Goal: Task Accomplishment & Management: Manage account settings

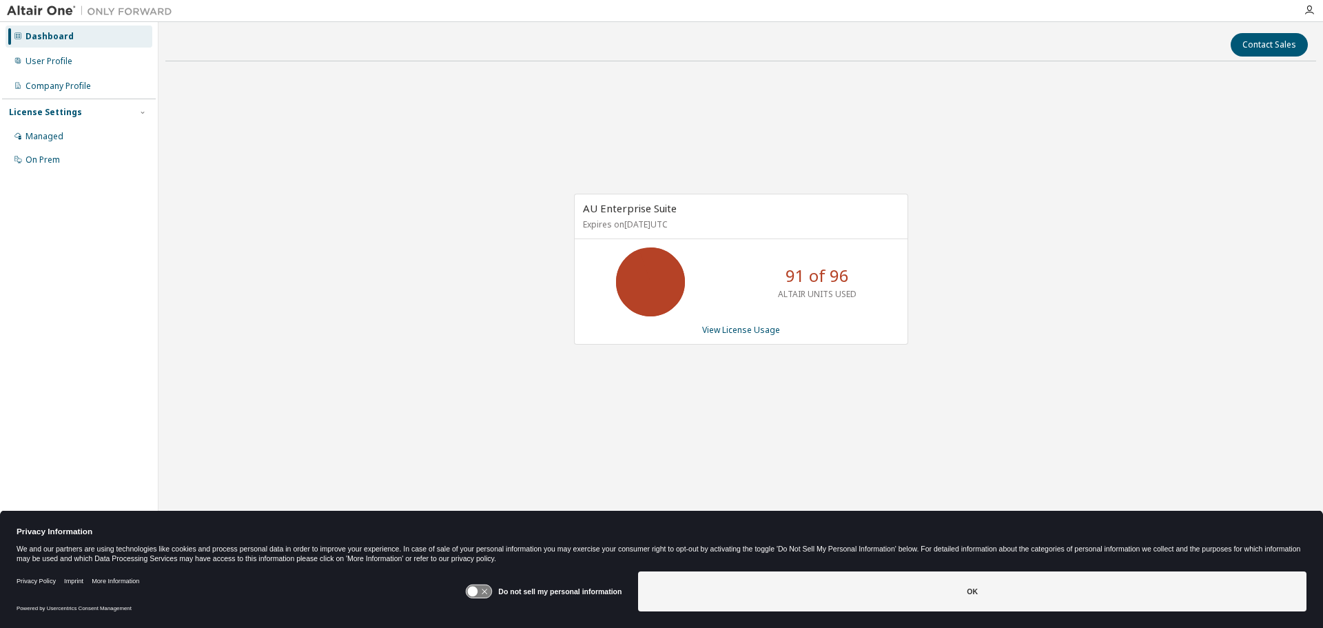
click at [447, 134] on div "AU Enterprise Suite Expires on November 30, 2025 UTC 91 of 96 ALTAIR UNITS USED…" at bounding box center [740, 276] width 1151 height 408
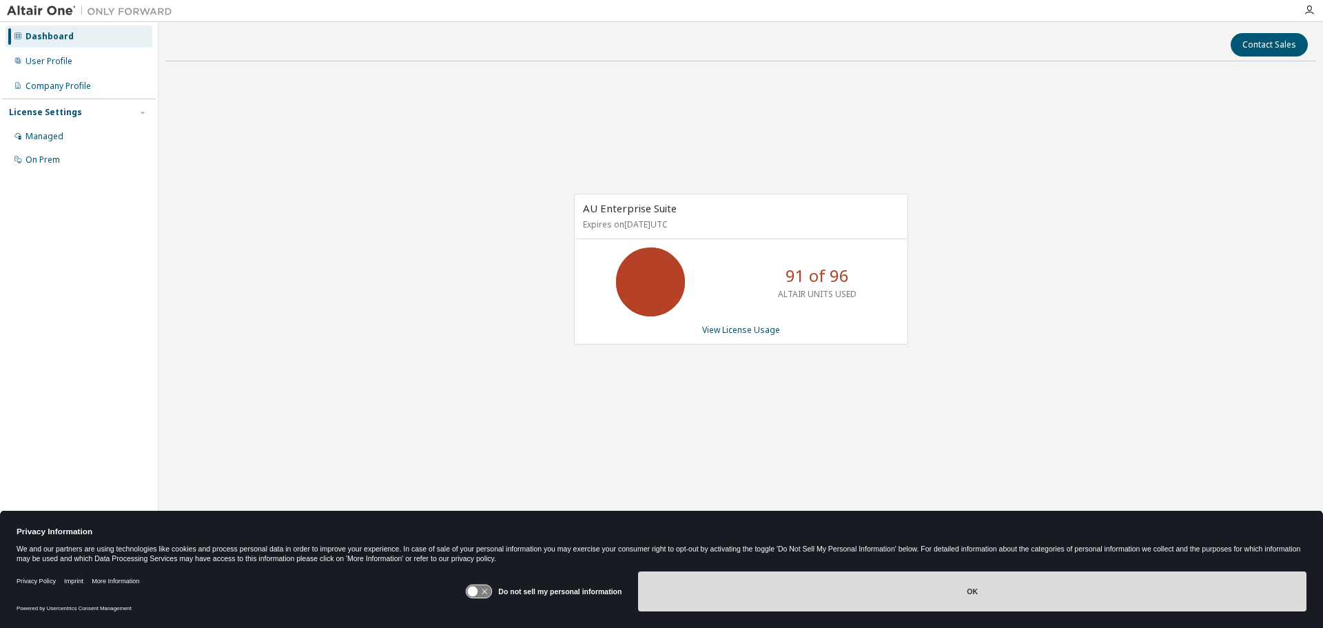
click at [1085, 582] on button "OK" at bounding box center [972, 591] width 669 height 40
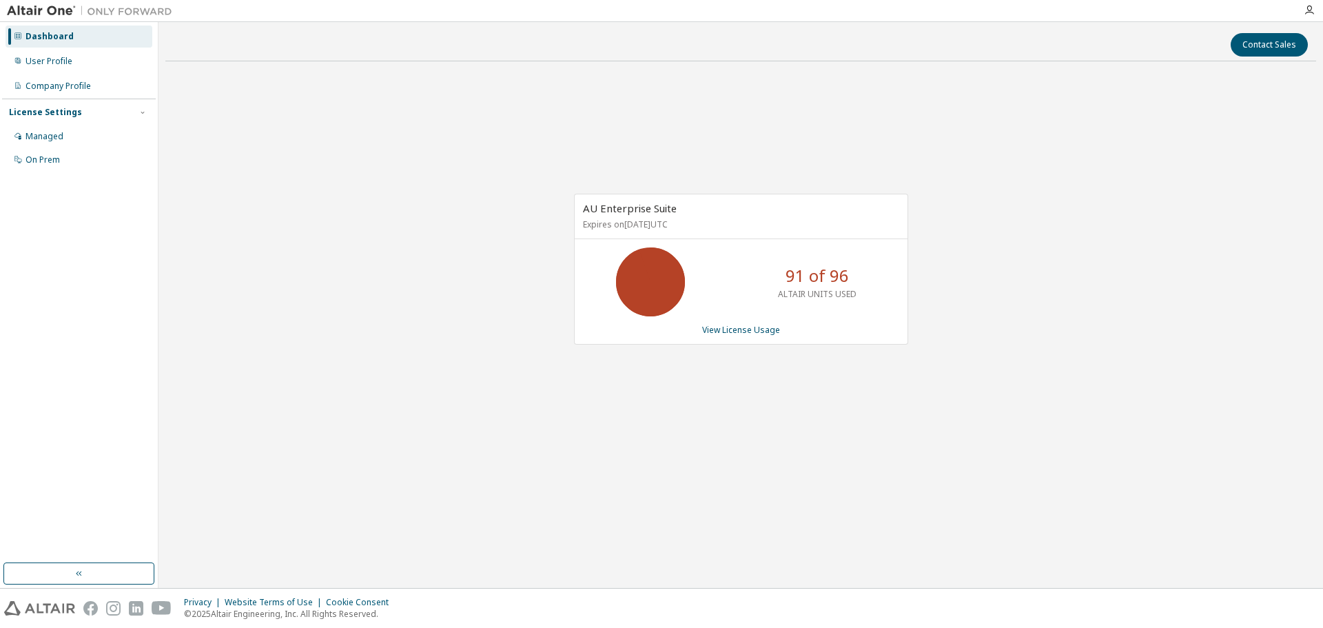
click at [700, 482] on div "Contact Sales AU Enterprise Suite Expires on November 30, 2025 UTC 91 of 96 ALT…" at bounding box center [740, 305] width 1151 height 552
click at [496, 161] on div "AU Enterprise Suite Expires on November 30, 2025 UTC 91 of 96 ALTAIR UNITS USED…" at bounding box center [740, 276] width 1151 height 408
click at [749, 332] on link "View License Usage" at bounding box center [741, 330] width 78 height 12
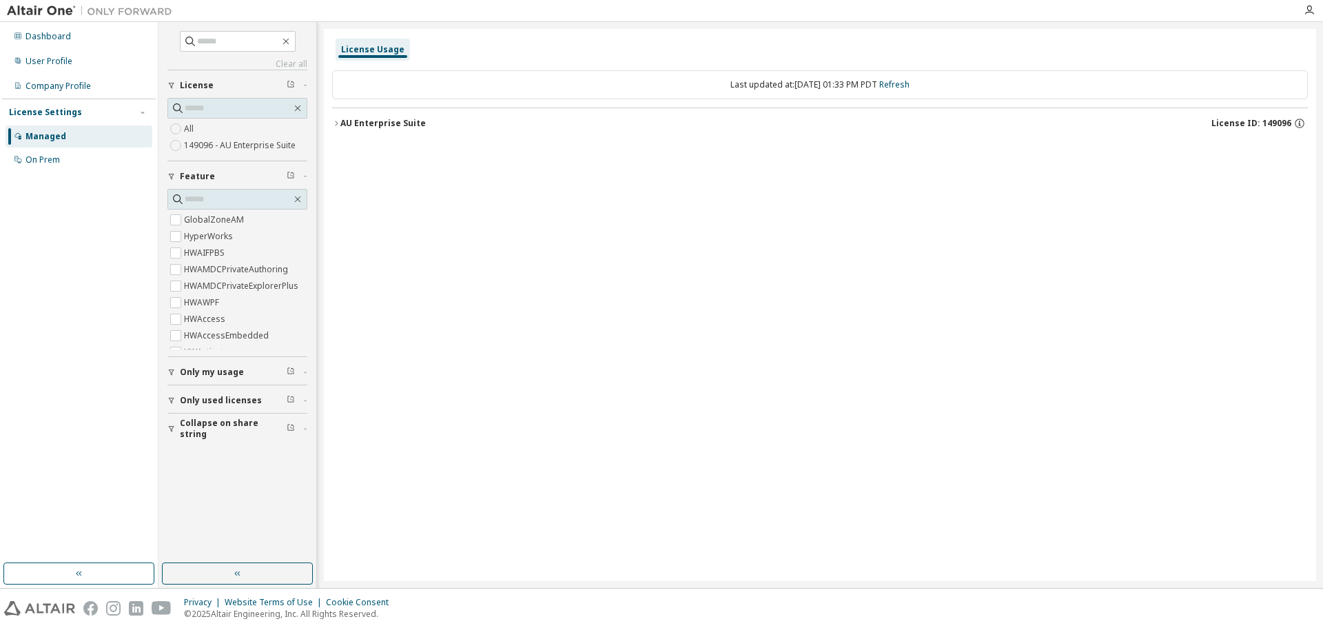
click at [341, 125] on div "AU Enterprise Suite" at bounding box center [382, 123] width 85 height 11
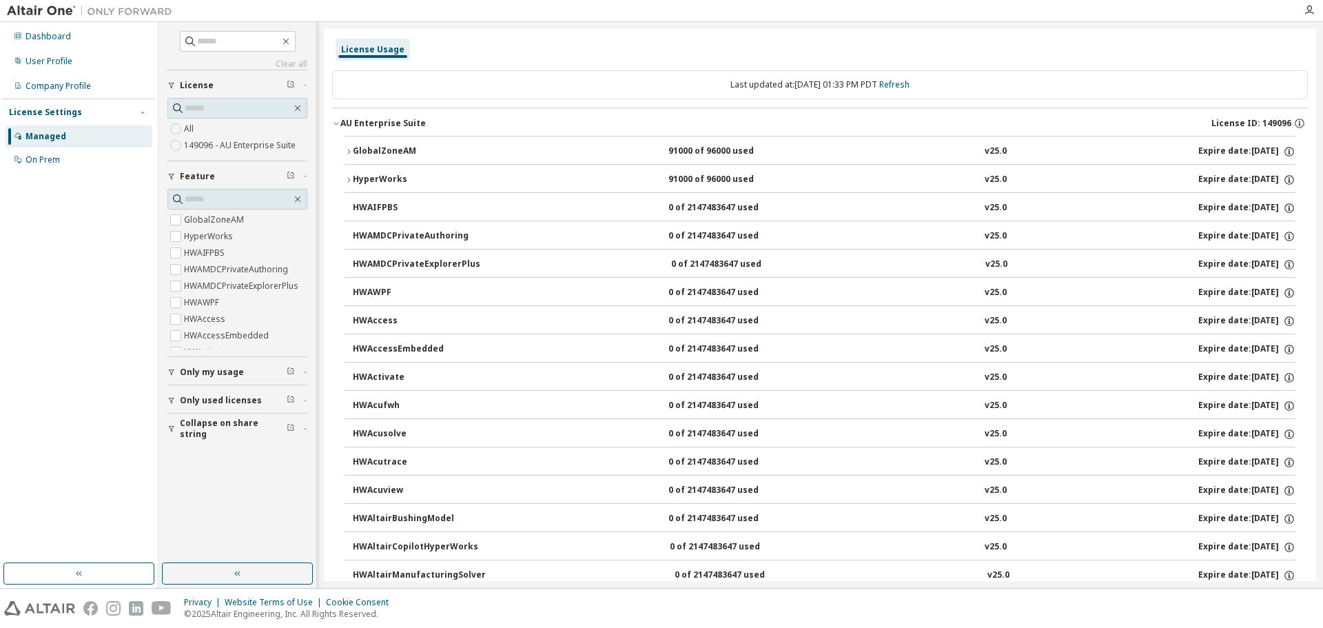
click at [350, 143] on button "GlobalZoneAM 91000 of 96000 used v25.0 Expire date: 2025-11-30" at bounding box center [820, 151] width 951 height 30
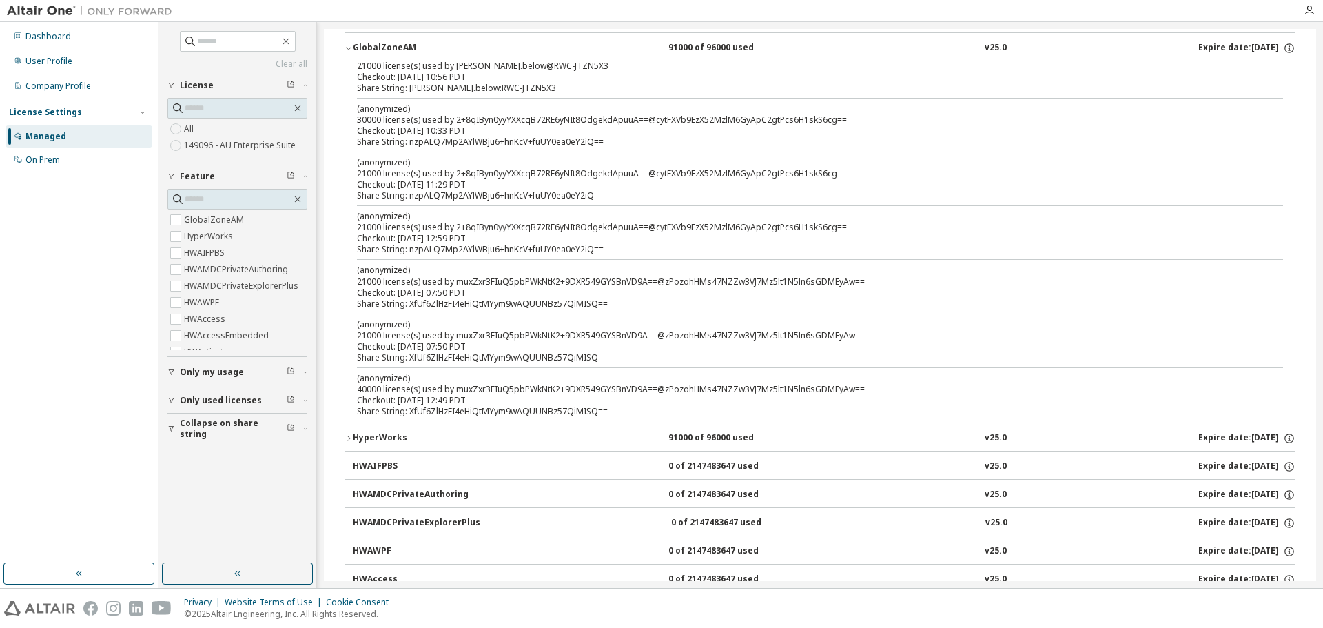
scroll to position [138, 0]
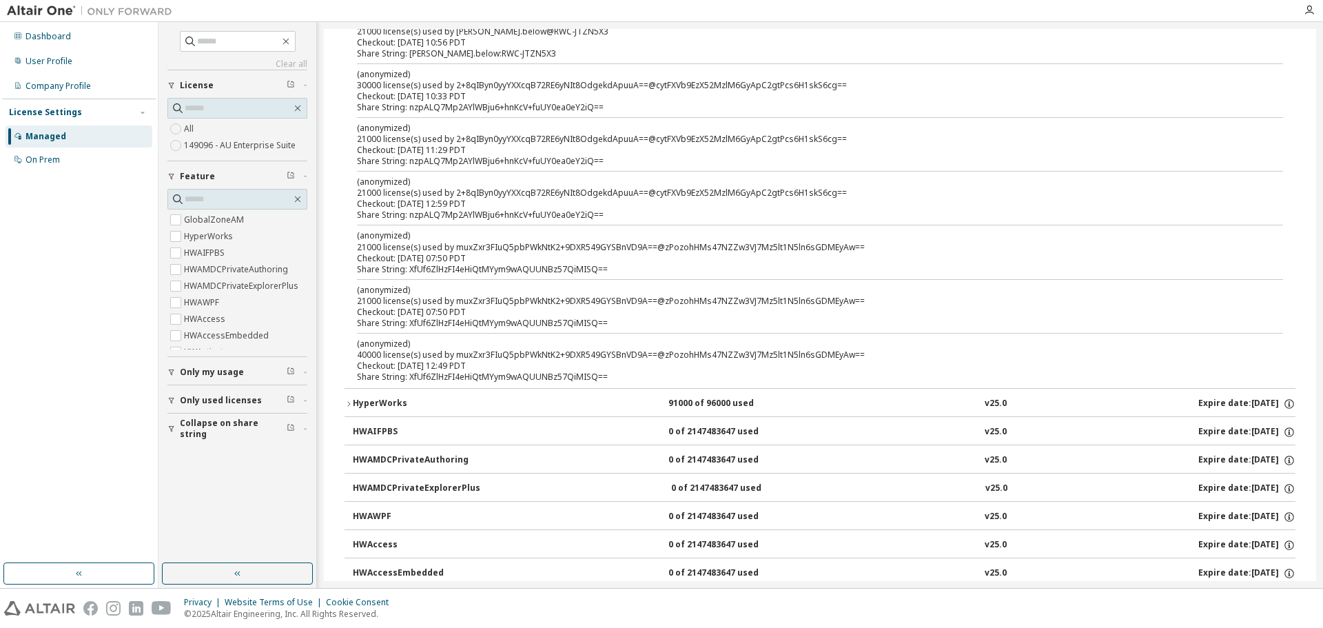
click at [349, 398] on button "HyperWorks 91000 of 96000 used v25.0 Expire date: 2025-11-30" at bounding box center [820, 404] width 951 height 30
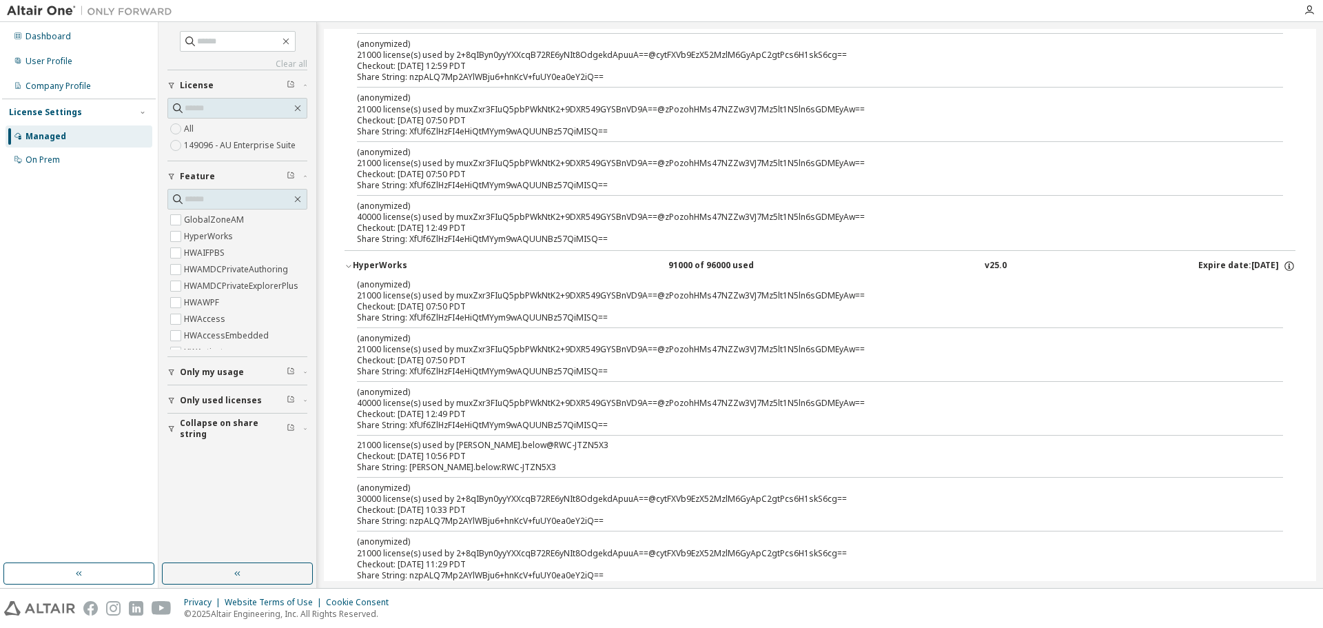
scroll to position [345, 0]
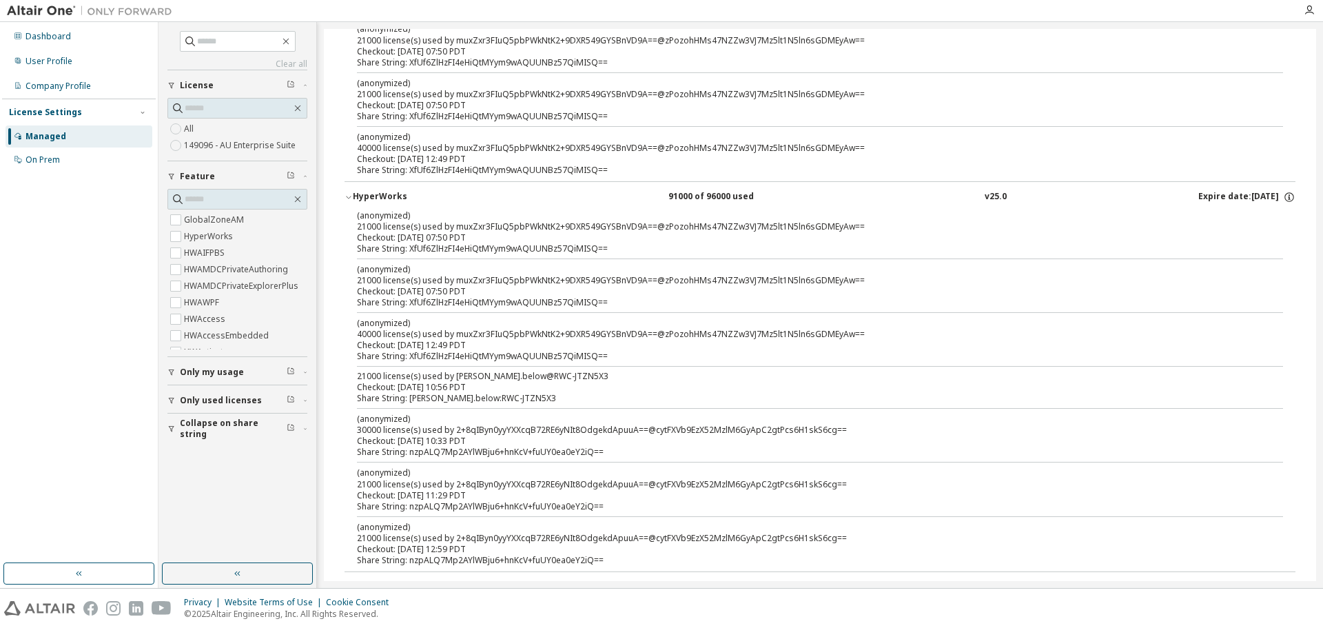
click at [352, 194] on icon "button" at bounding box center [349, 197] width 8 height 8
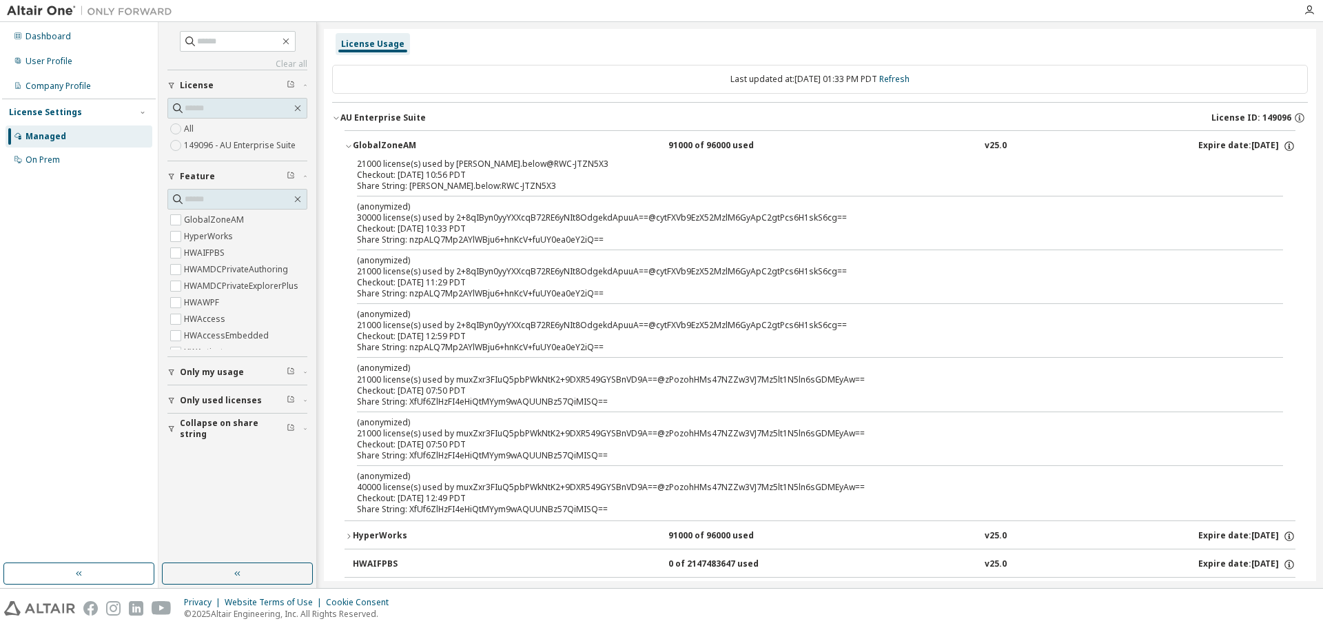
scroll to position [0, 0]
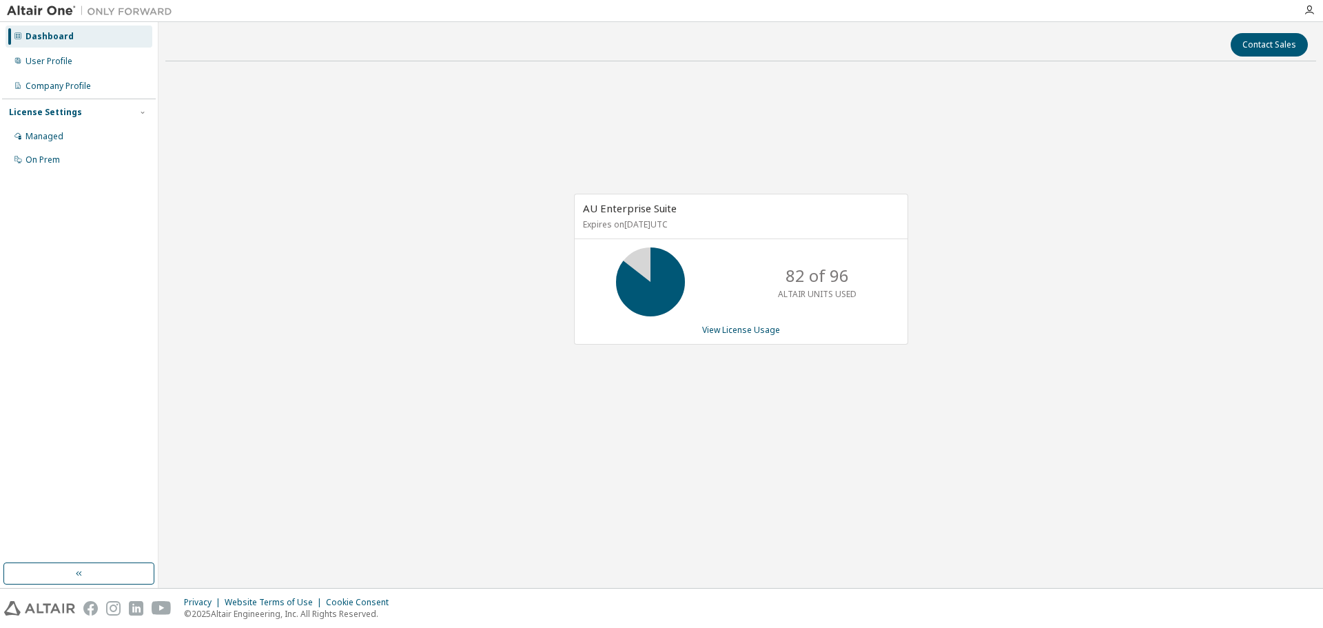
click at [967, 183] on div "AU Enterprise Suite Expires on November 30, 2025 UTC 82 of 96 ALTAIR UNITS USED…" at bounding box center [740, 276] width 1151 height 408
click at [1276, 190] on div "AU Enterprise Suite Expires on [DATE] UTC 63 of 96 ALTAIR UNITS USED View Licen…" at bounding box center [740, 276] width 1151 height 408
click at [1239, 438] on div "AU Enterprise Suite Expires on [DATE] UTC 82 of 96 ALTAIR UNITS USED View Licen…" at bounding box center [740, 276] width 1151 height 408
click at [770, 329] on link "View License Usage" at bounding box center [741, 330] width 78 height 12
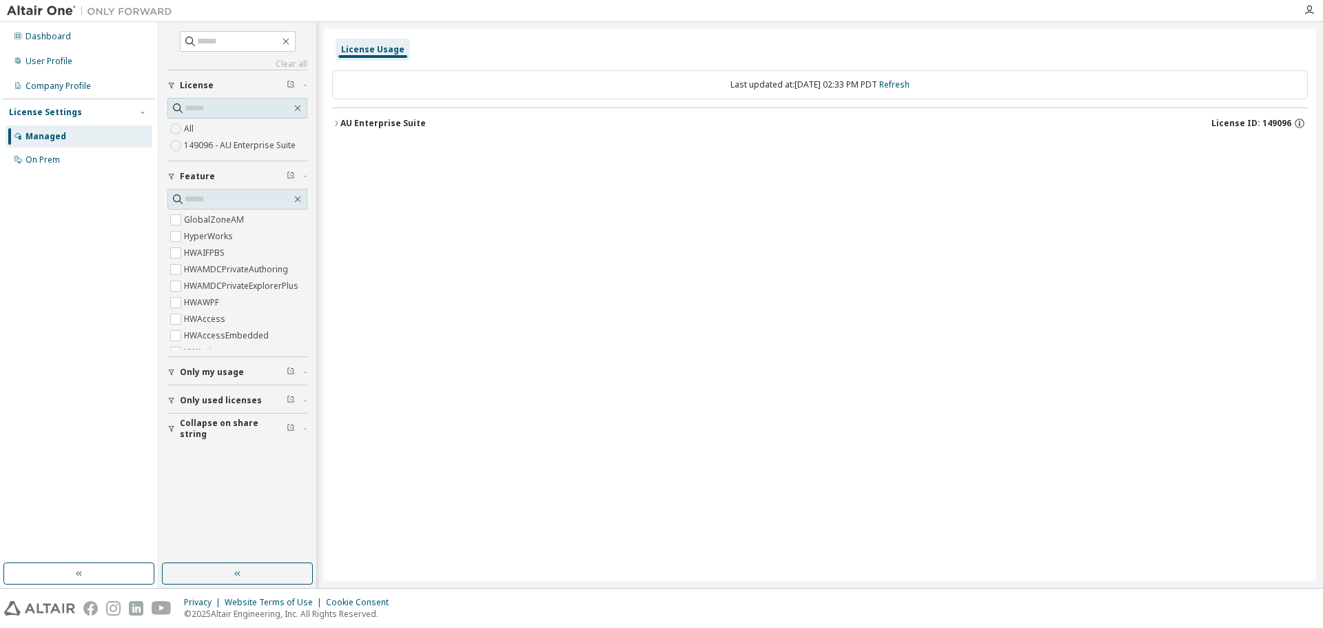
click at [341, 123] on div "AU Enterprise Suite" at bounding box center [382, 123] width 85 height 11
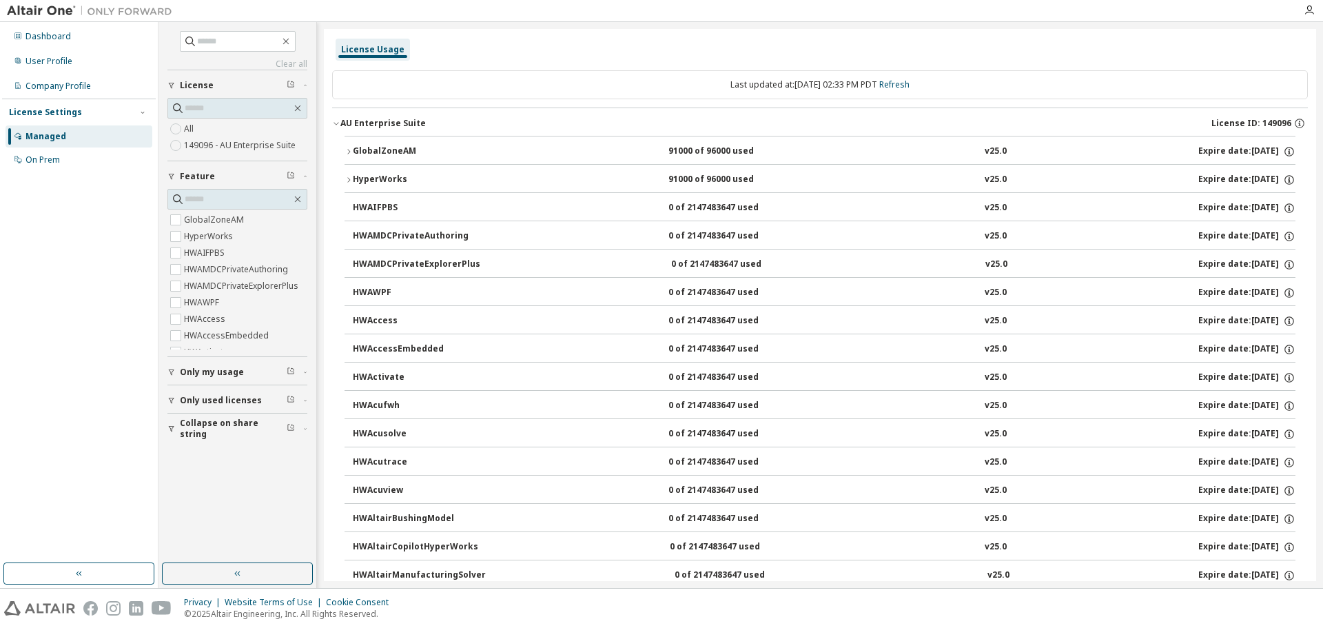
click at [347, 147] on icon "button" at bounding box center [349, 151] width 8 height 8
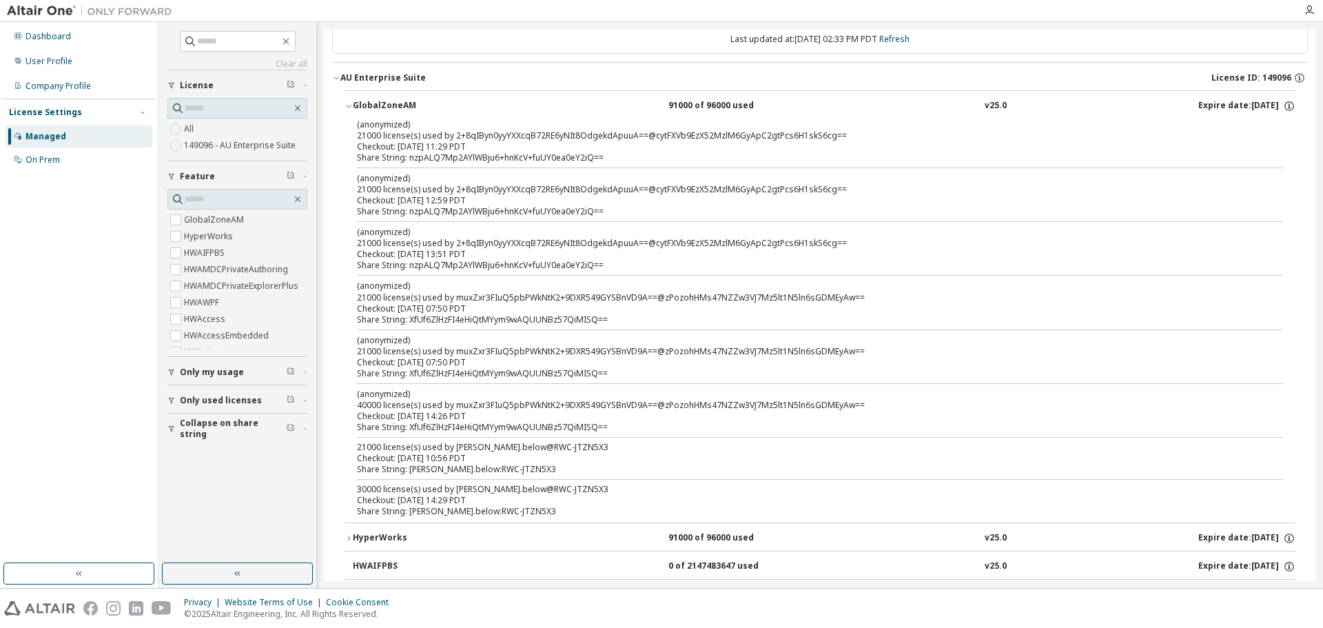
scroll to position [69, 0]
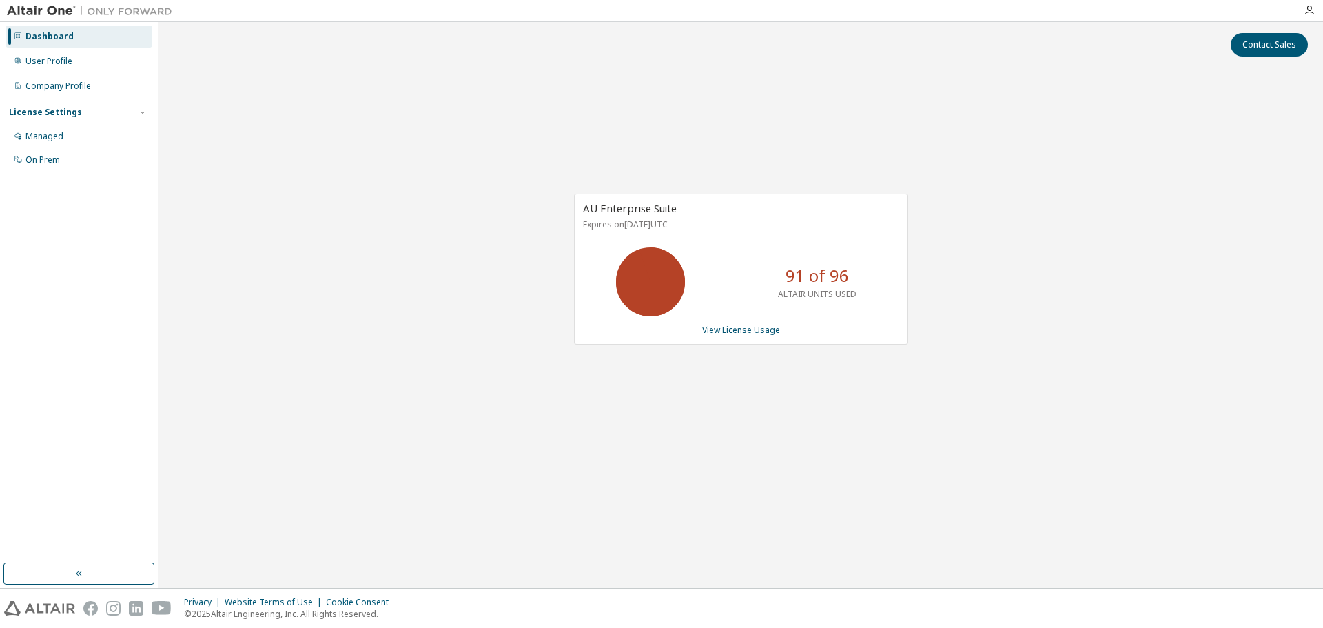
click at [946, 159] on div "AU Enterprise Suite Expires on November 30, 2025 UTC 91 of 96 ALTAIR UNITS USED…" at bounding box center [740, 276] width 1151 height 408
click at [1124, 118] on div "AU Enterprise Suite Expires on November 30, 2025 UTC 70 of 96 ALTAIR UNITS USED…" at bounding box center [740, 276] width 1151 height 408
drag, startPoint x: 788, startPoint y: 277, endPoint x: 846, endPoint y: 276, distance: 57.9
click at [846, 276] on p "70 of 96" at bounding box center [817, 275] width 63 height 23
click at [982, 275] on div "AU Enterprise Suite Expires on November 30, 2025 UTC 70 of 96 ALTAIR UNITS USED…" at bounding box center [740, 276] width 1151 height 408
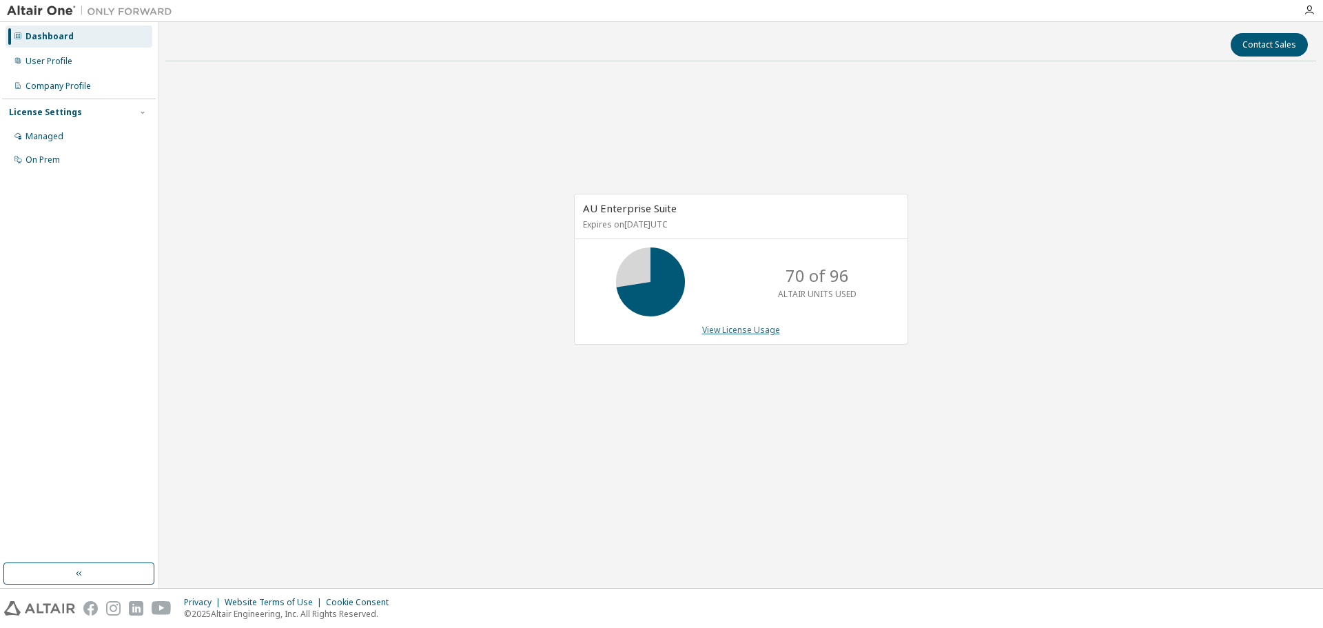
click at [755, 330] on link "View License Usage" at bounding box center [741, 330] width 78 height 12
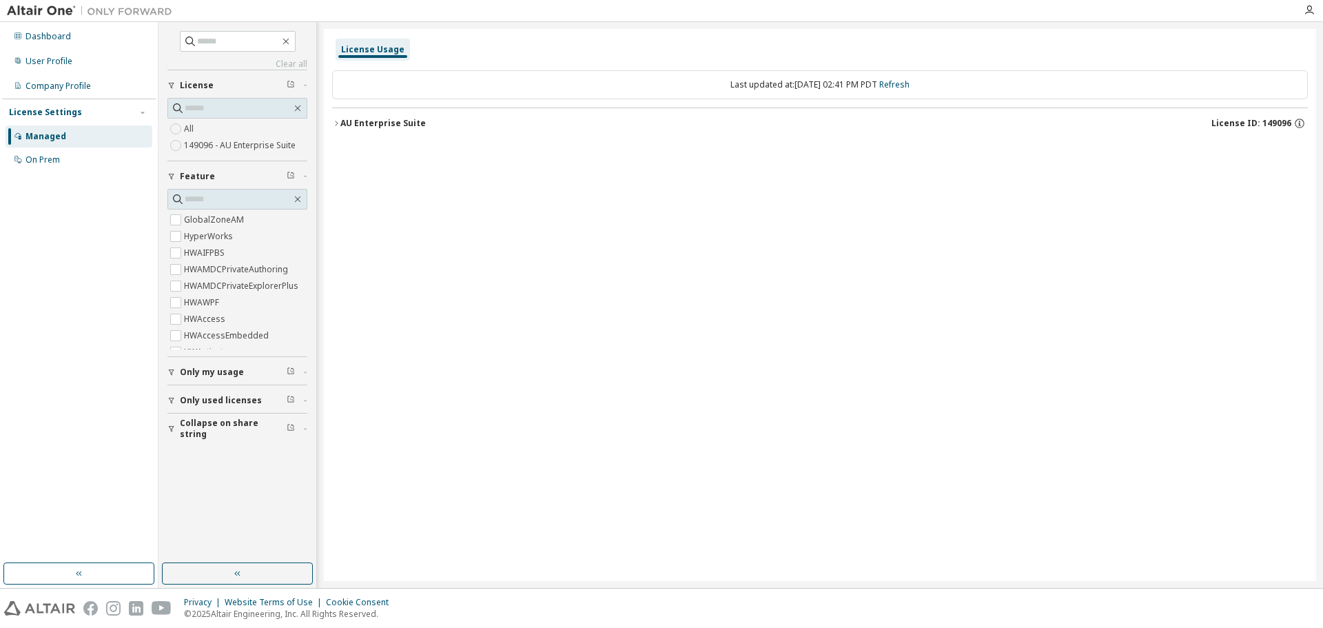
click at [342, 123] on div "AU Enterprise Suite" at bounding box center [382, 123] width 85 height 11
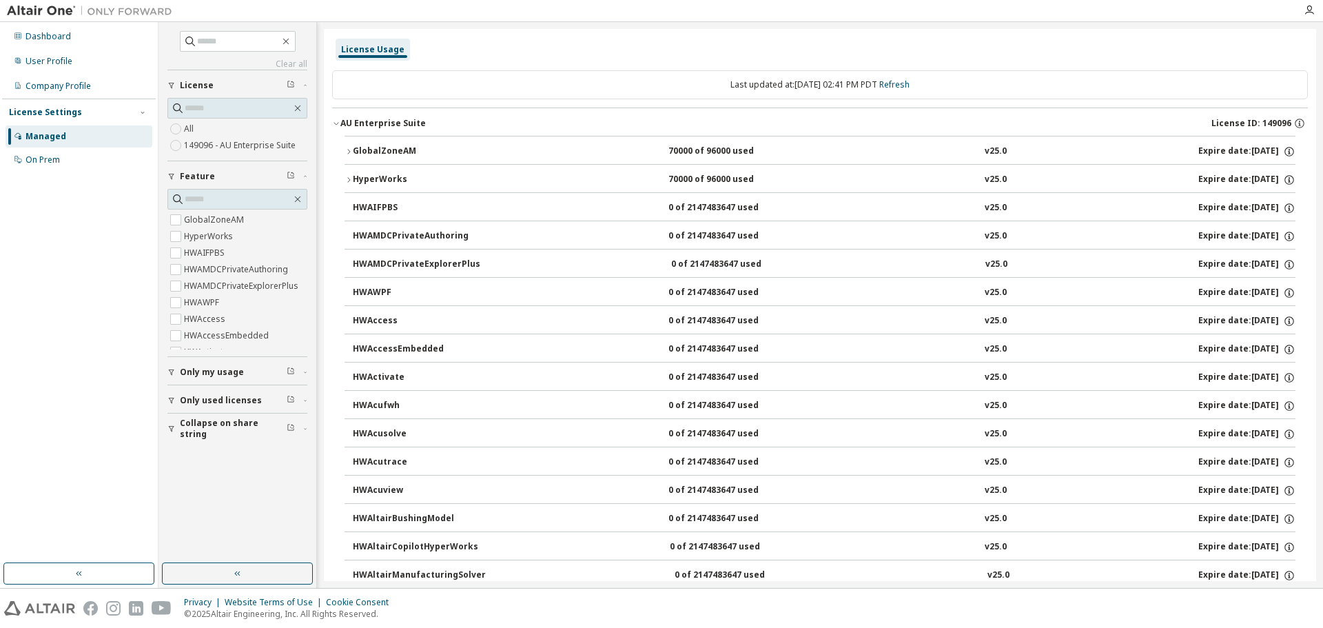
click at [348, 146] on button "GlobalZoneAM 70000 of 96000 used v25.0 Expire date: 2025-11-30" at bounding box center [820, 151] width 951 height 30
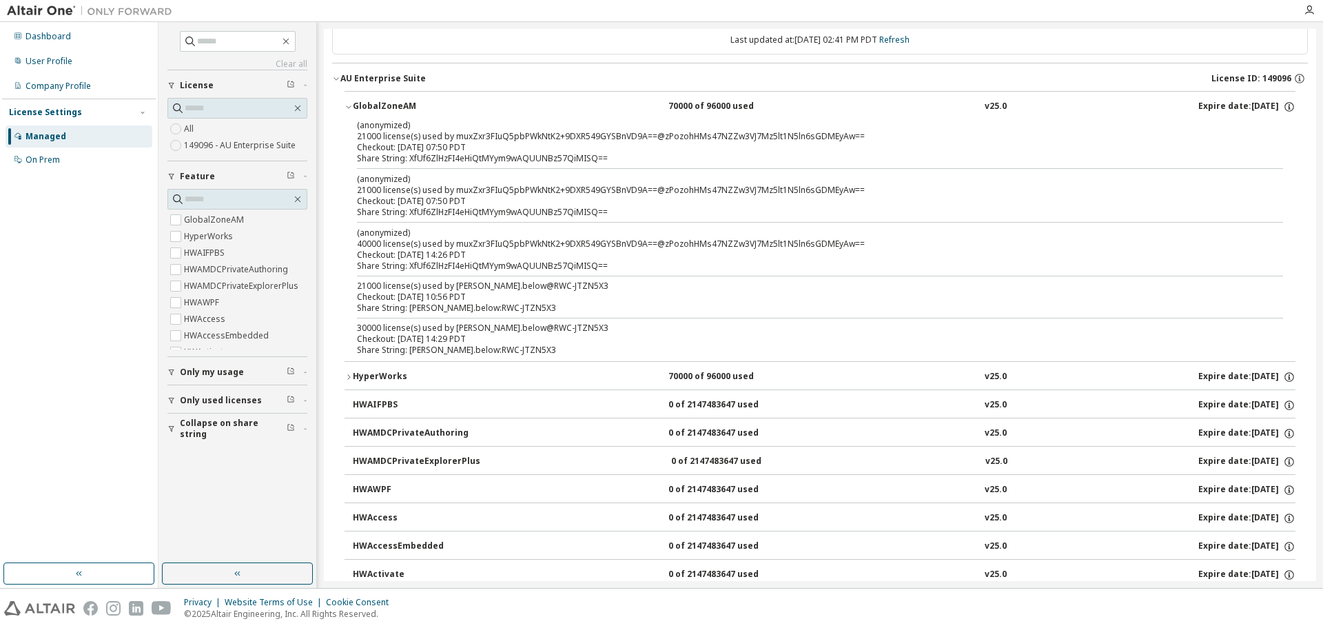
scroll to position [69, 0]
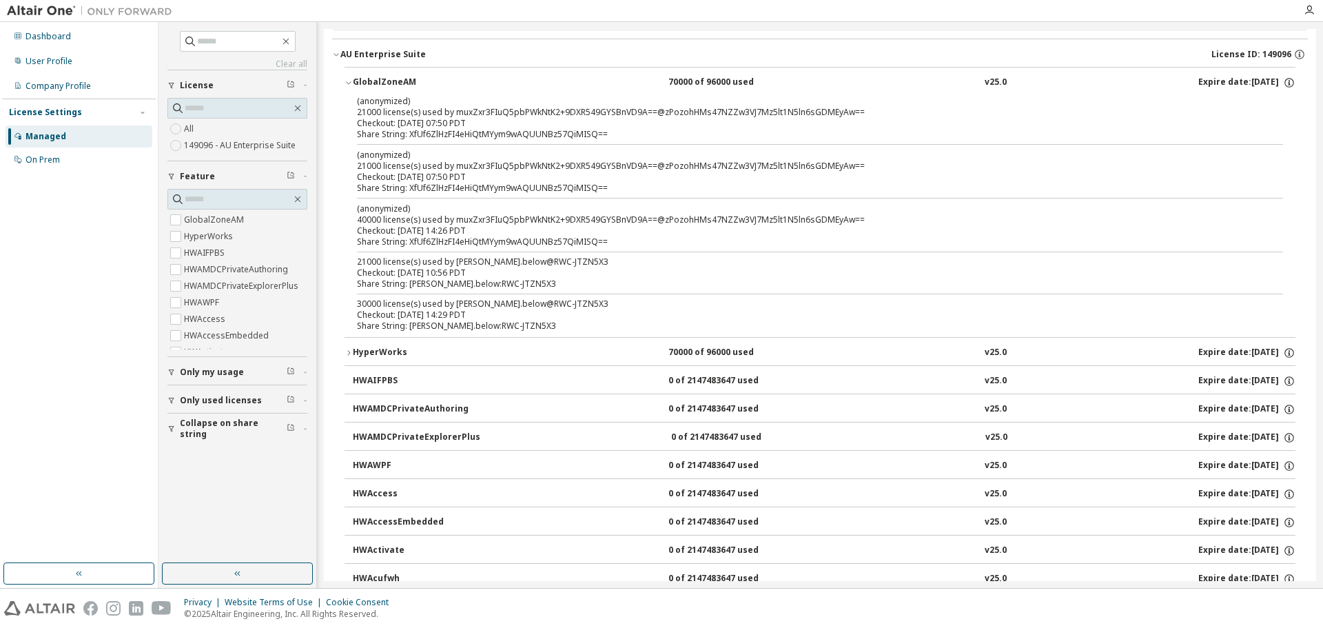
click at [253, 505] on div "Clear all Collapse on share string Only used licenses Only my usage Feature Glo…" at bounding box center [238, 292] width 154 height 537
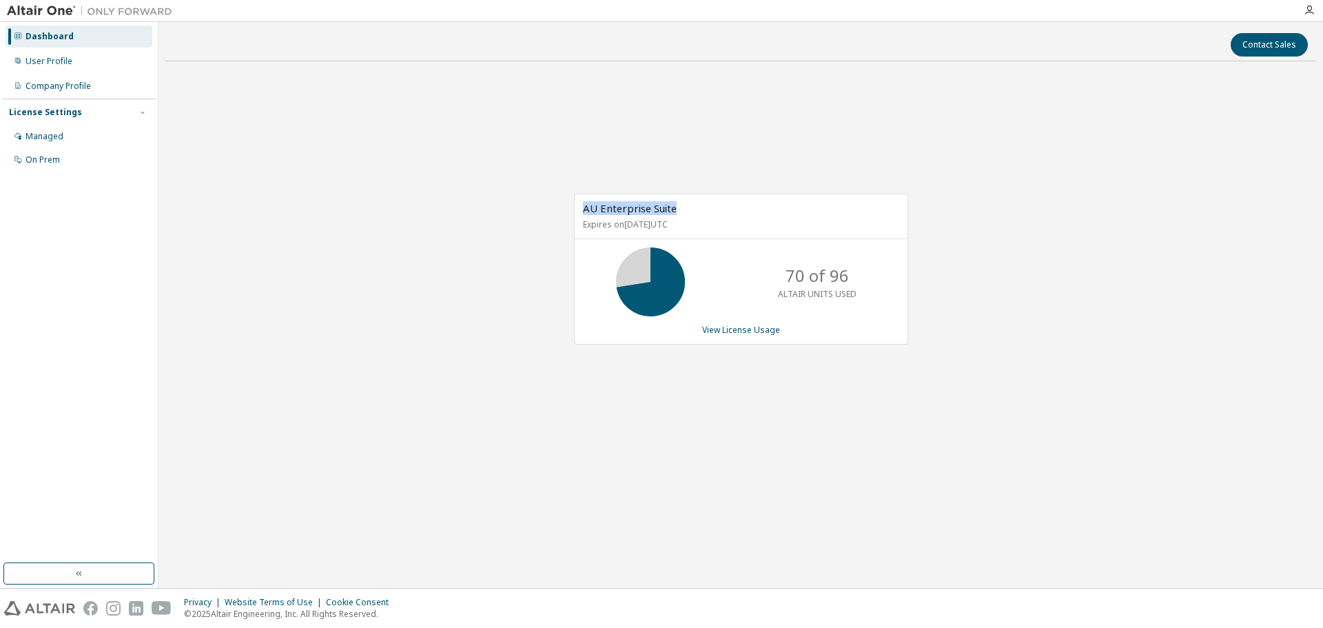
drag, startPoint x: 686, startPoint y: 206, endPoint x: 576, endPoint y: 203, distance: 111.0
click at [576, 203] on div "AU Enterprise Suite Expires on [DATE] UTC" at bounding box center [741, 216] width 333 height 45
copy span "AU Enterprise Suite"
